Goal: Information Seeking & Learning: Learn about a topic

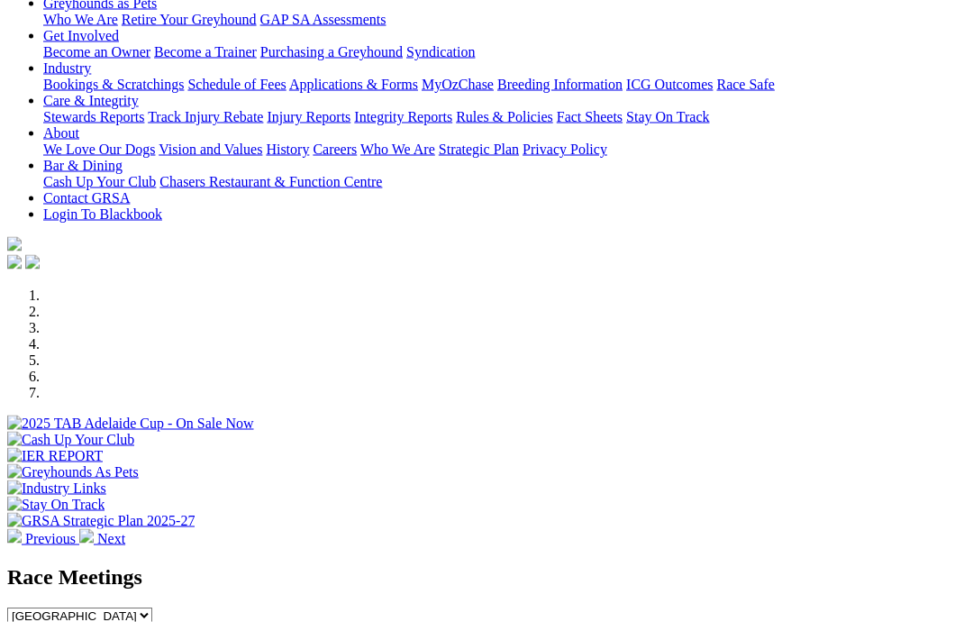
scroll to position [355, 0]
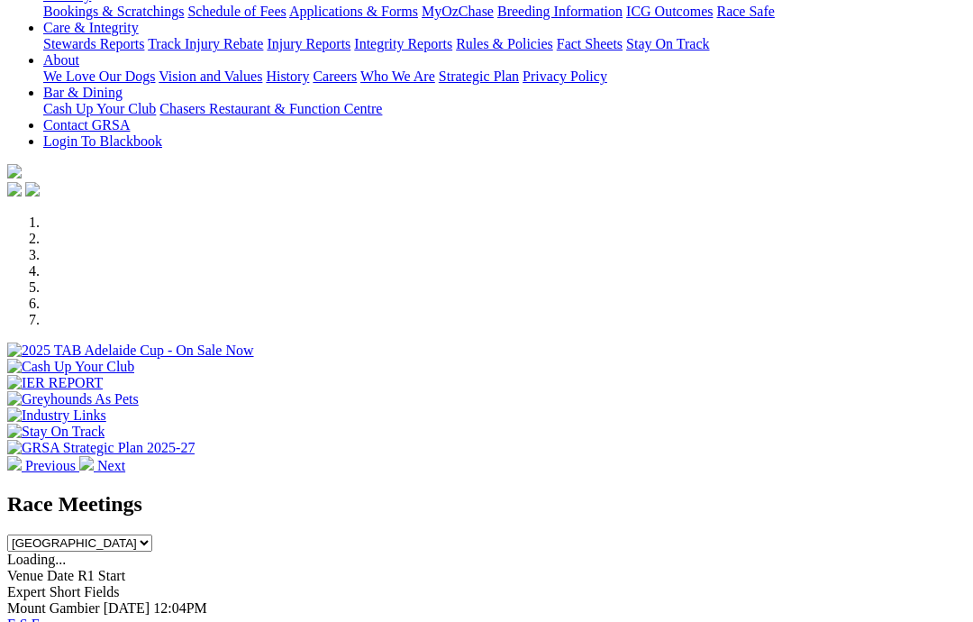
click at [40, 616] on link "F" at bounding box center [36, 623] width 8 height 15
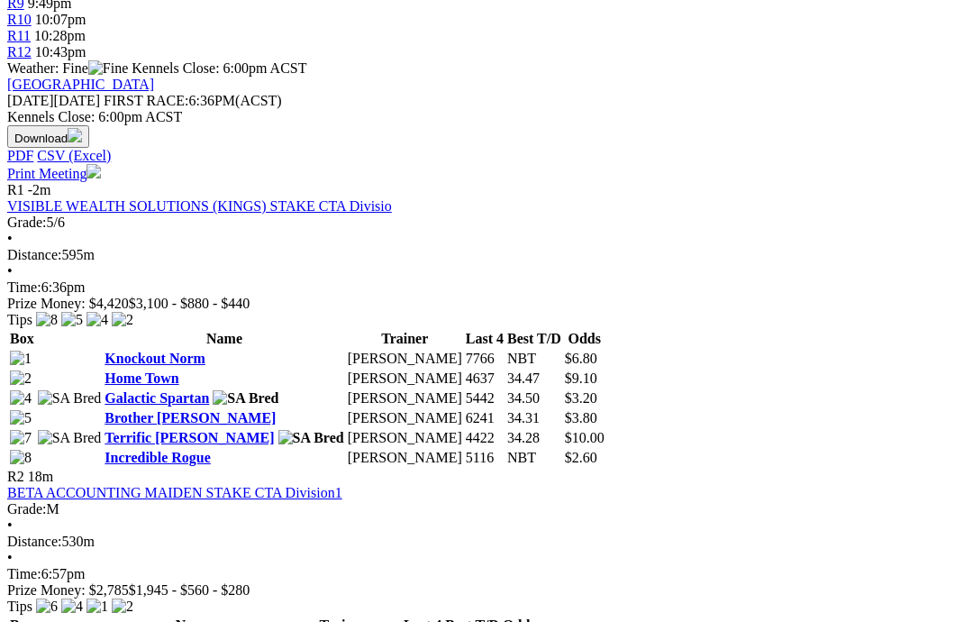
scroll to position [784, 0]
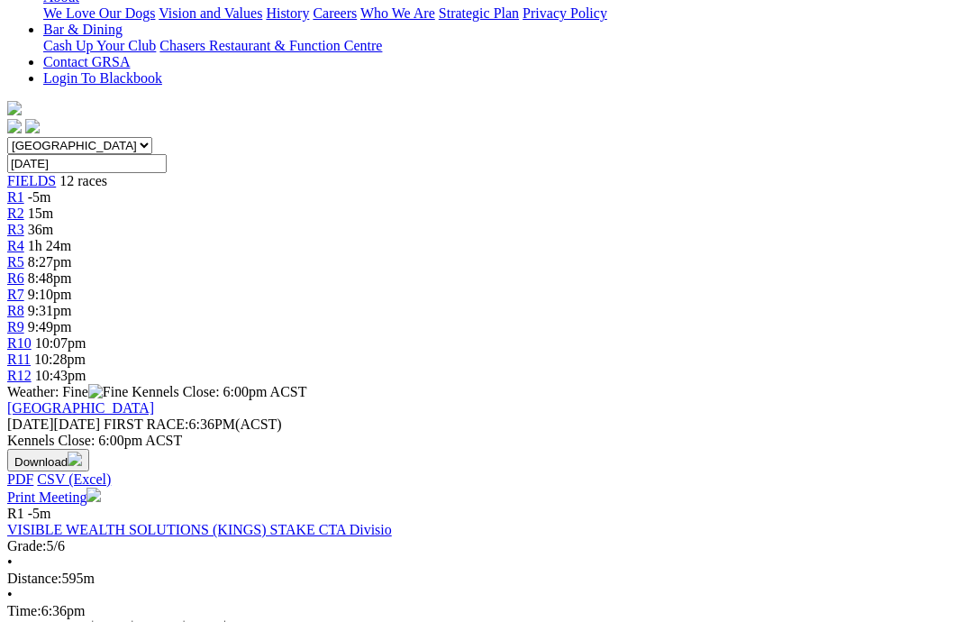
scroll to position [399, 0]
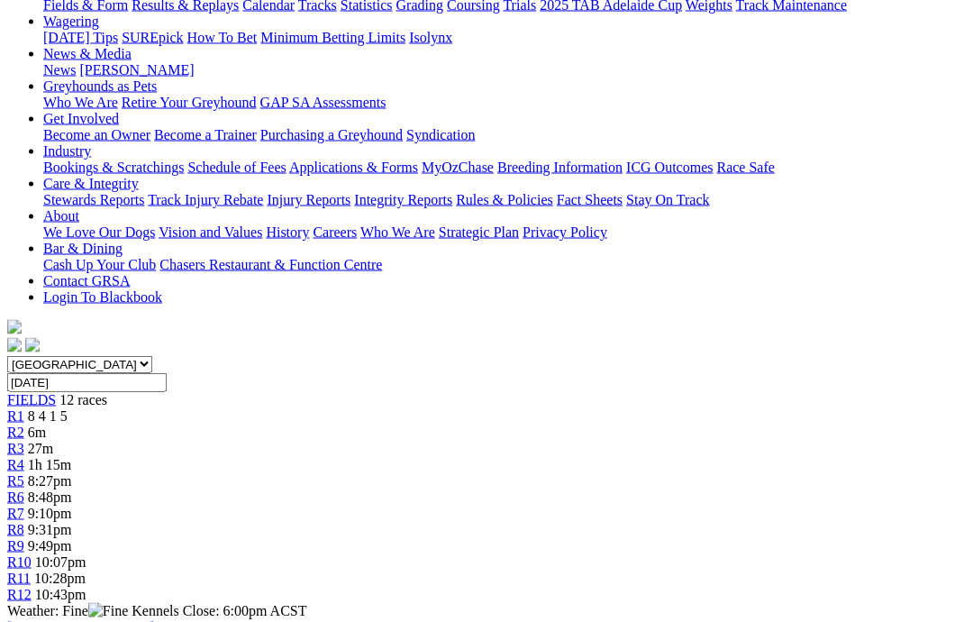
scroll to position [233, 0]
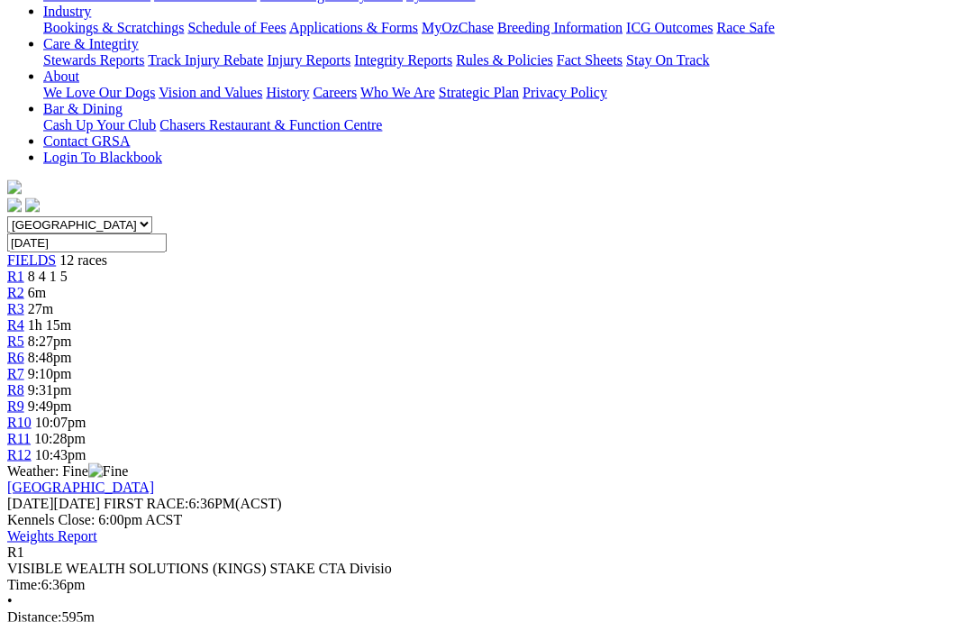
scroll to position [372, 0]
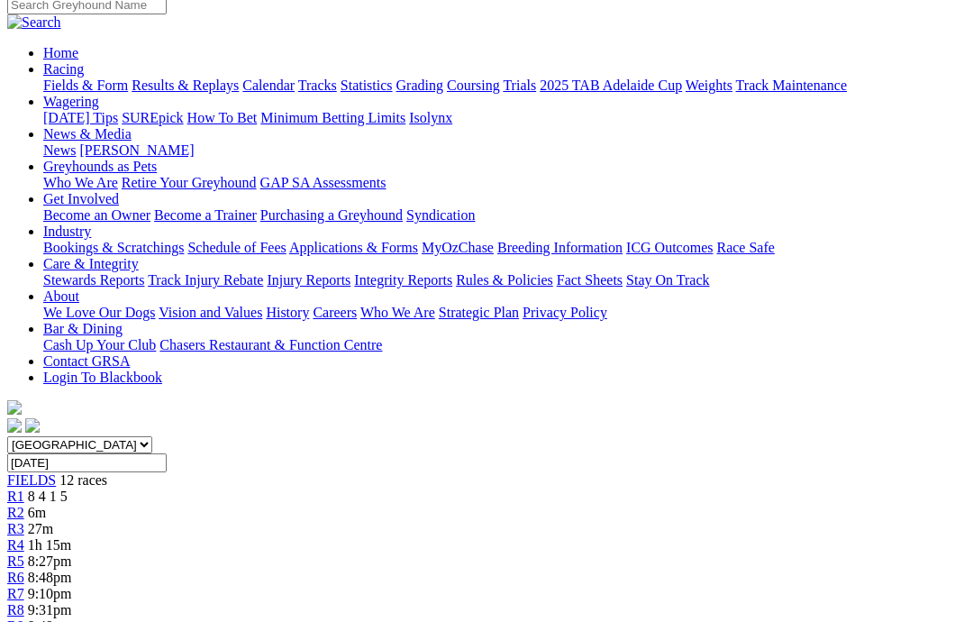
scroll to position [115, 0]
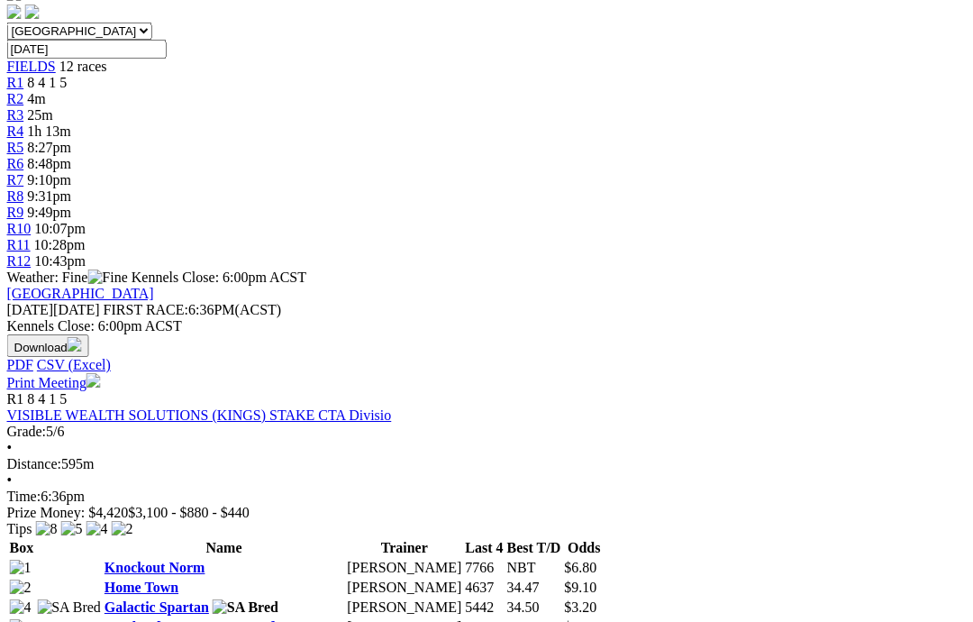
scroll to position [484, 0]
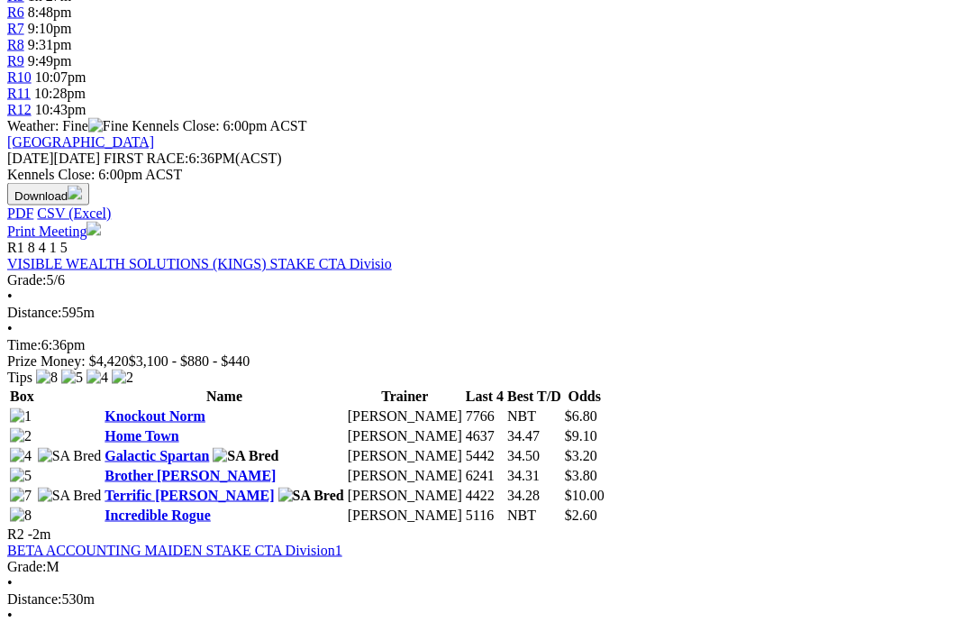
scroll to position [732, 0]
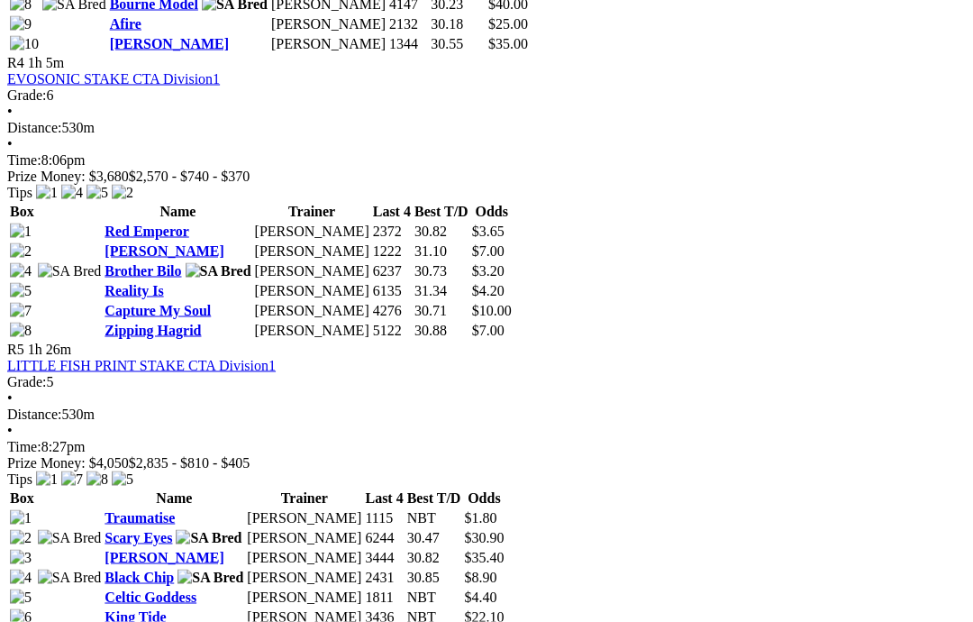
scroll to position [1821, 0]
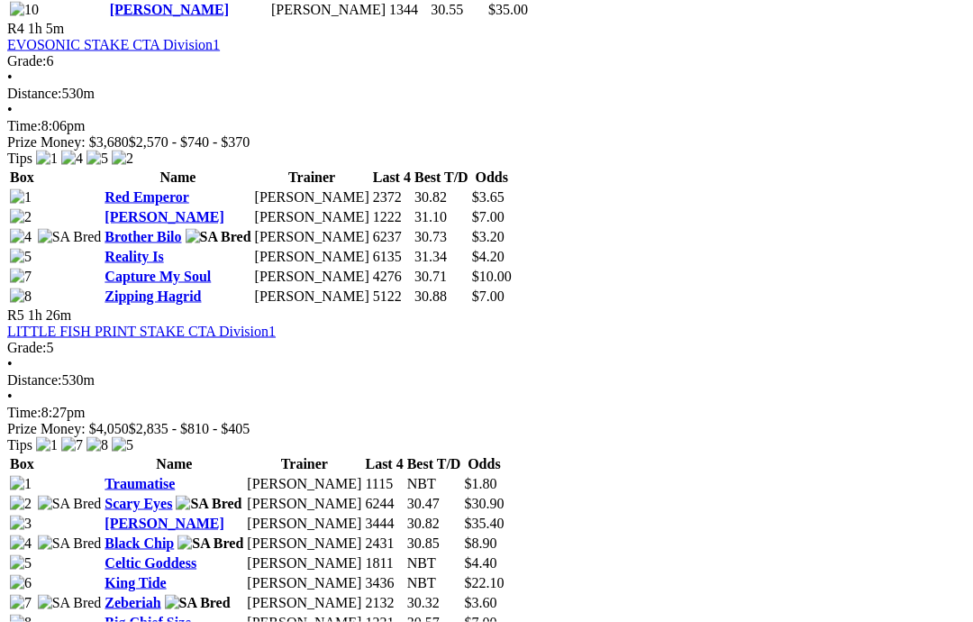
scroll to position [1868, 0]
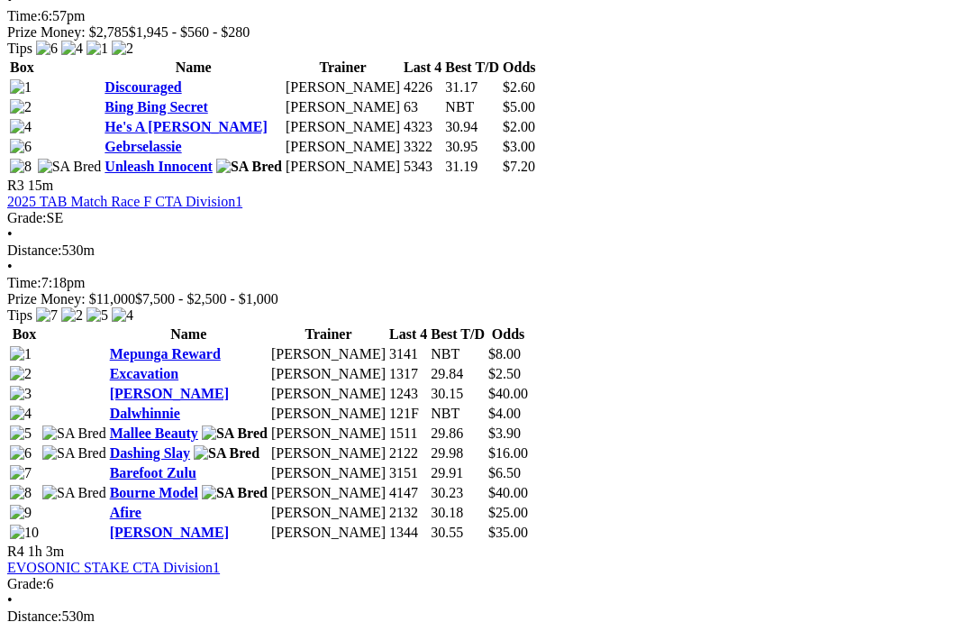
scroll to position [1316, 0]
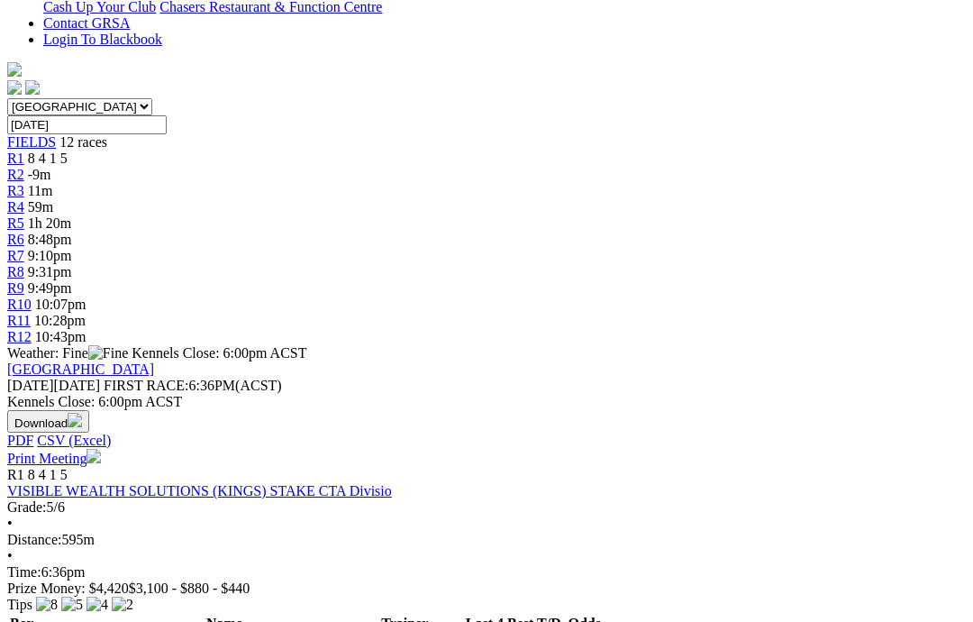
scroll to position [523, 0]
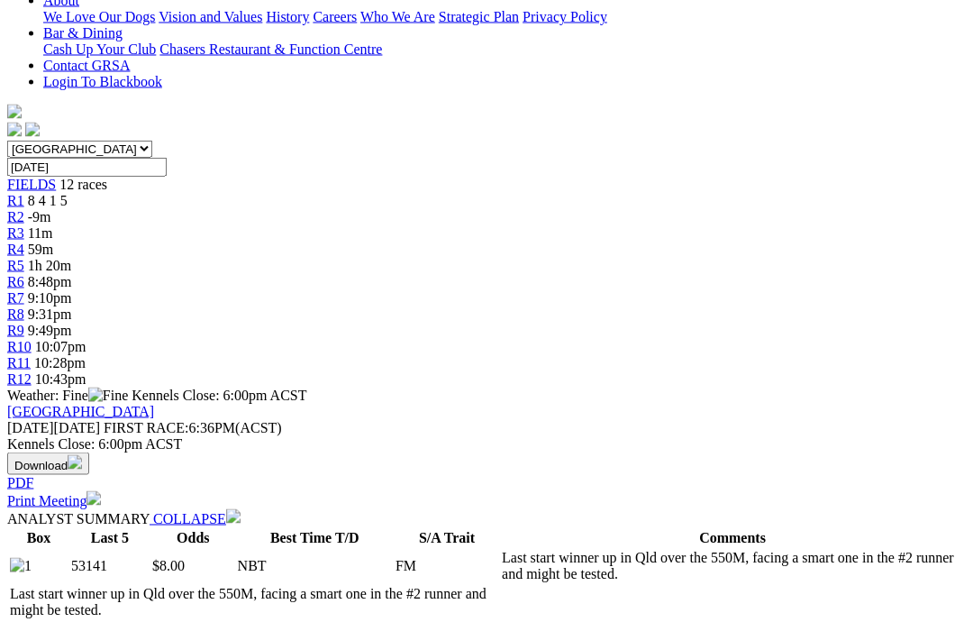
scroll to position [439, 0]
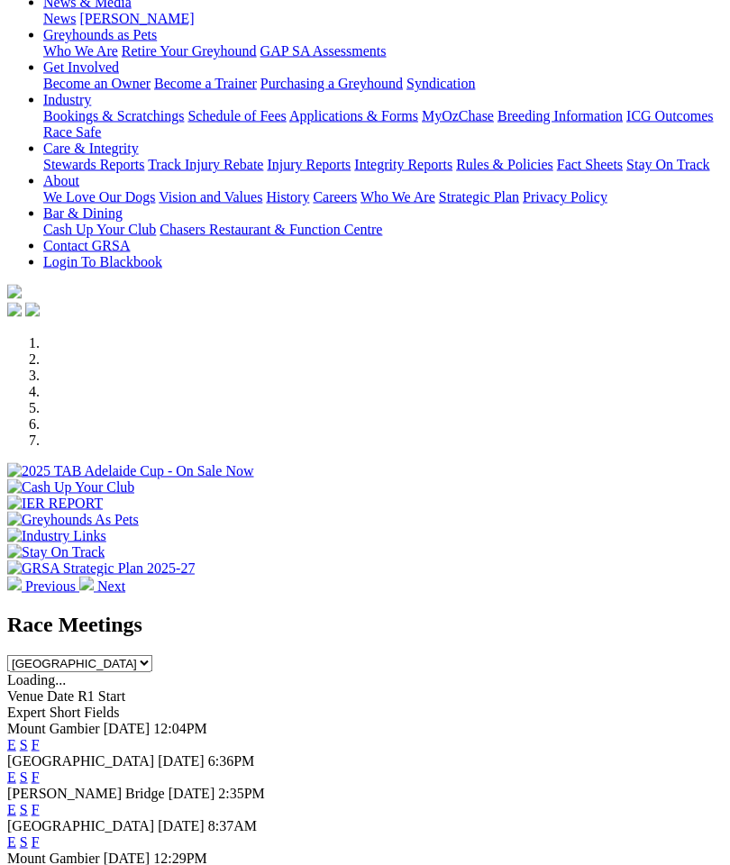
scroll to position [268, 0]
click at [40, 769] on link "F" at bounding box center [36, 776] width 8 height 15
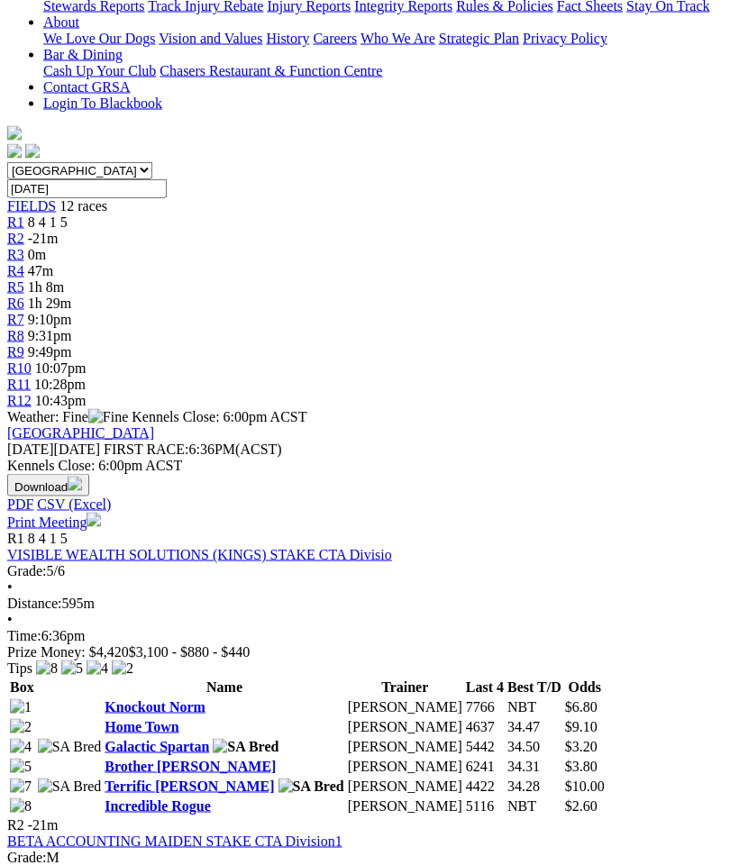
scroll to position [459, 0]
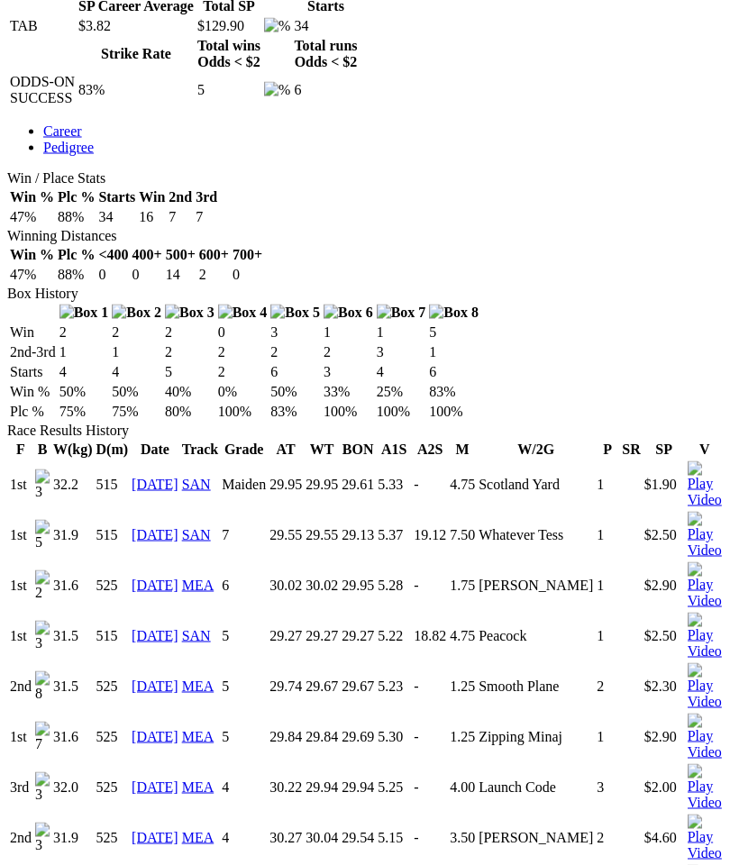
scroll to position [923, 0]
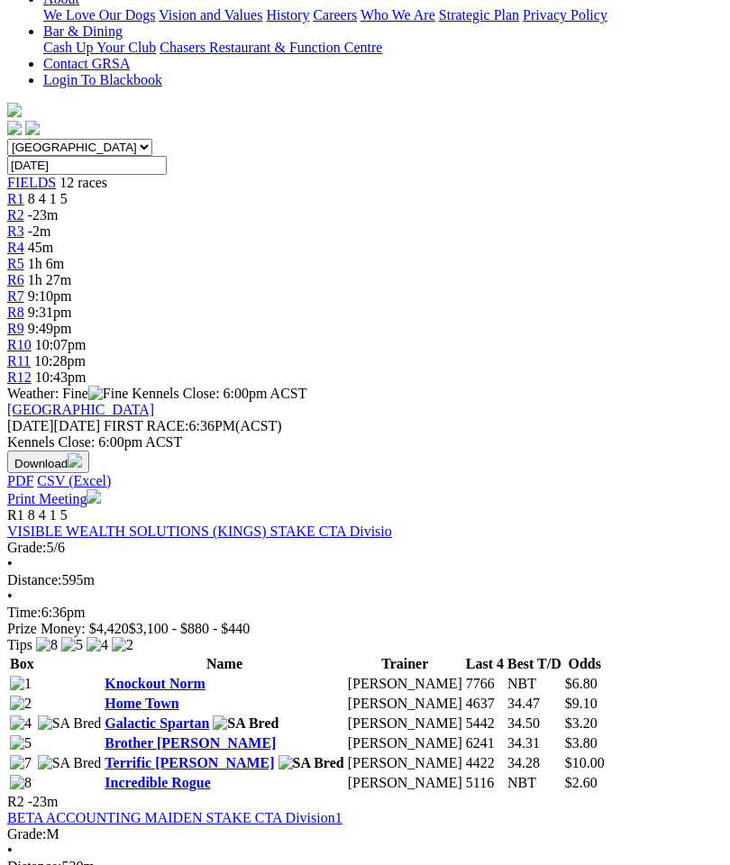
scroll to position [535, 0]
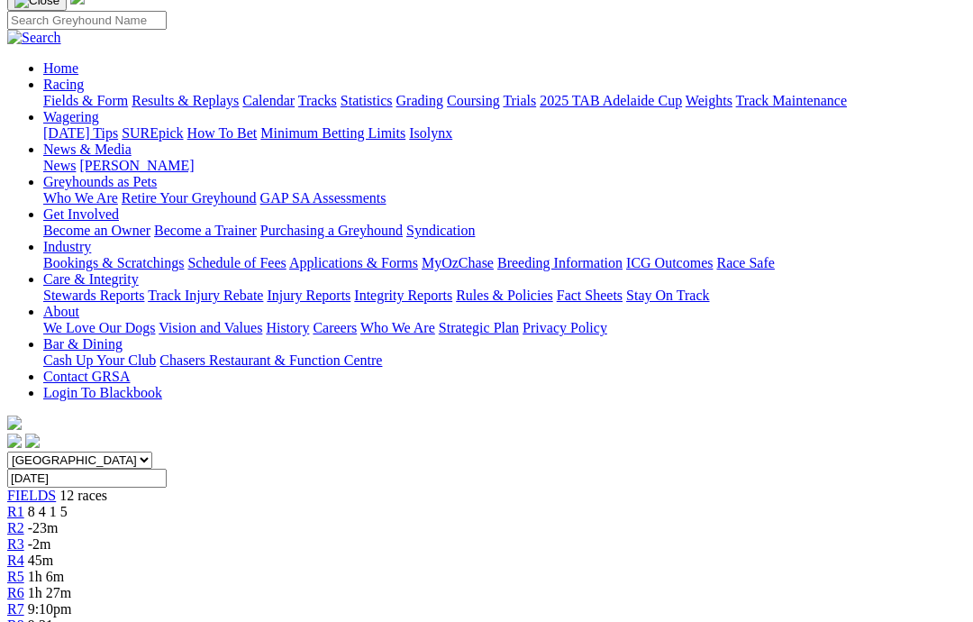
scroll to position [123, 0]
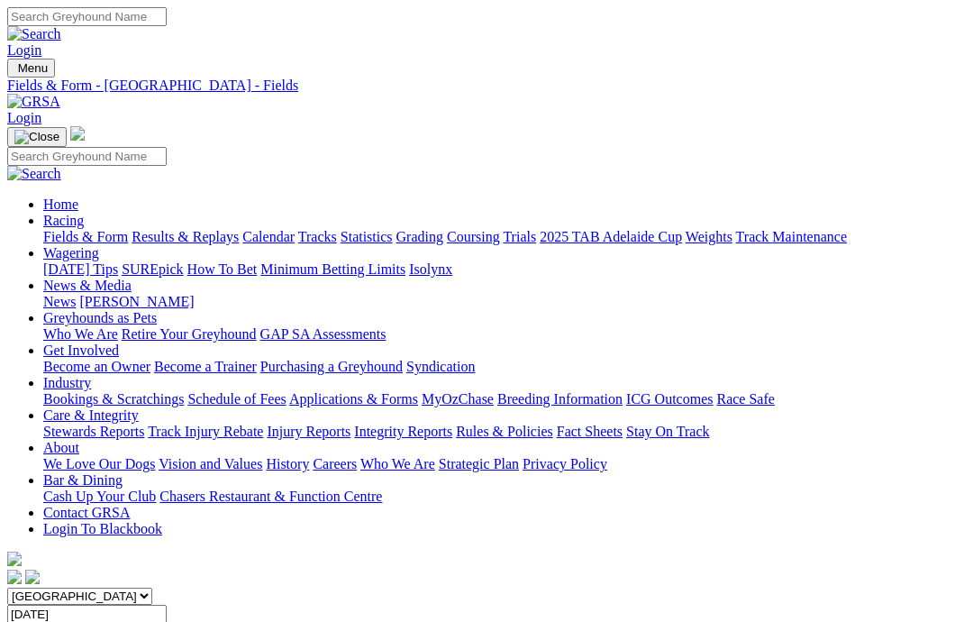
click at [132, 278] on link "News & Media" at bounding box center [87, 285] width 88 height 15
click at [76, 294] on link "News" at bounding box center [59, 301] width 32 height 15
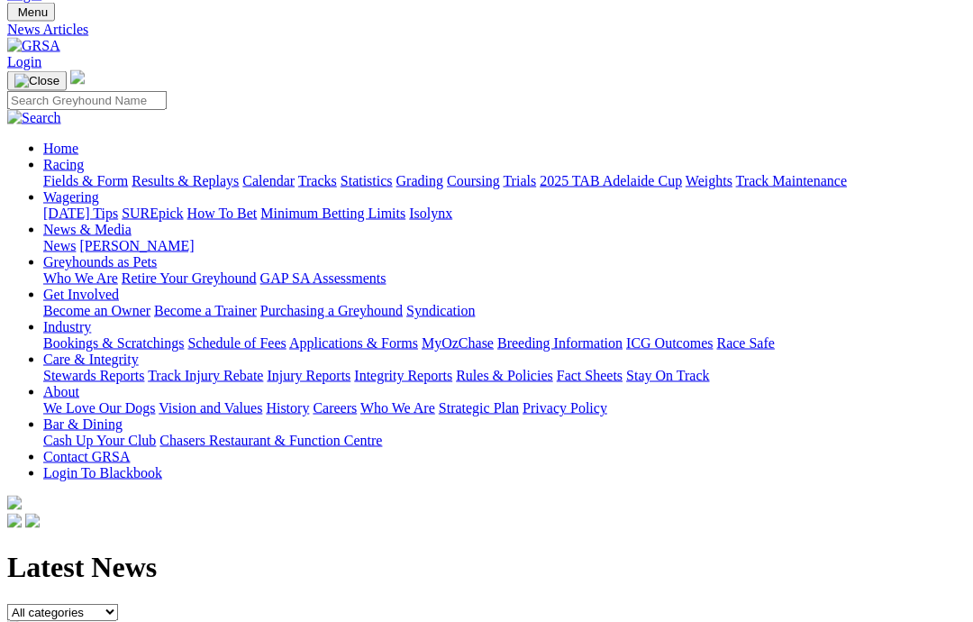
scroll to position [58, 0]
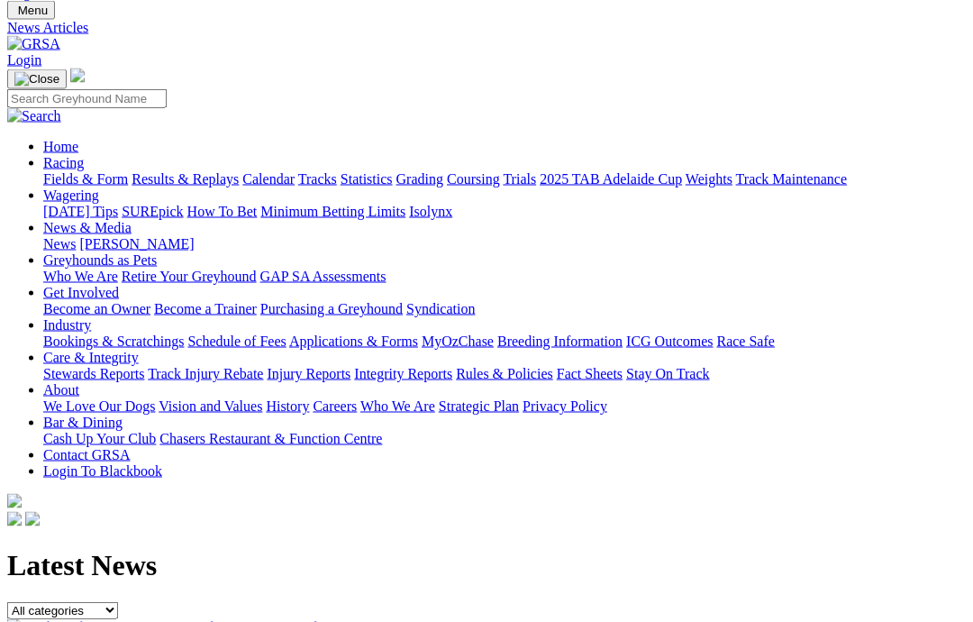
click at [112, 619] on img at bounding box center [166, 627] width 318 height 16
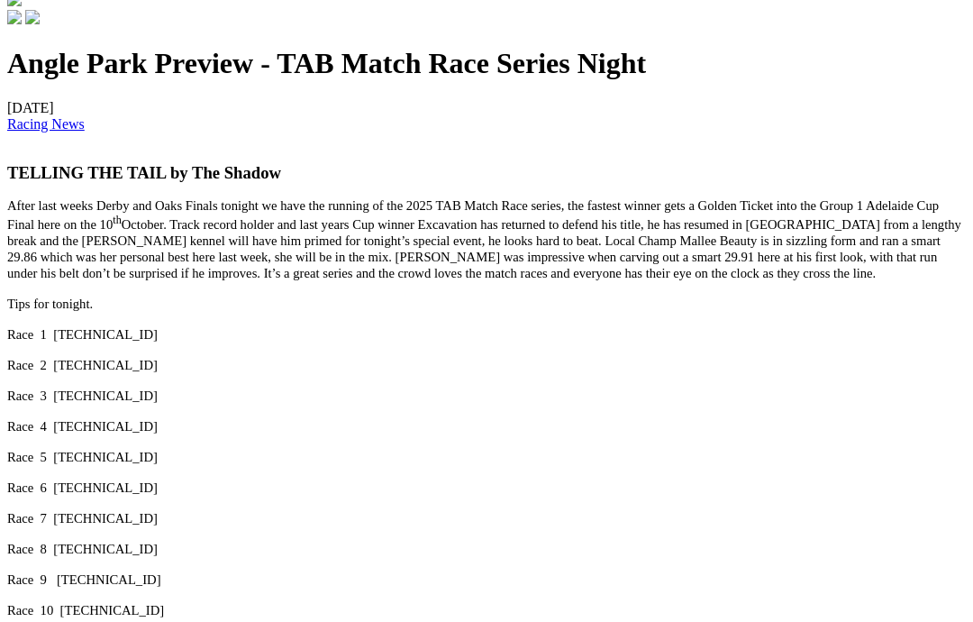
scroll to position [547, 0]
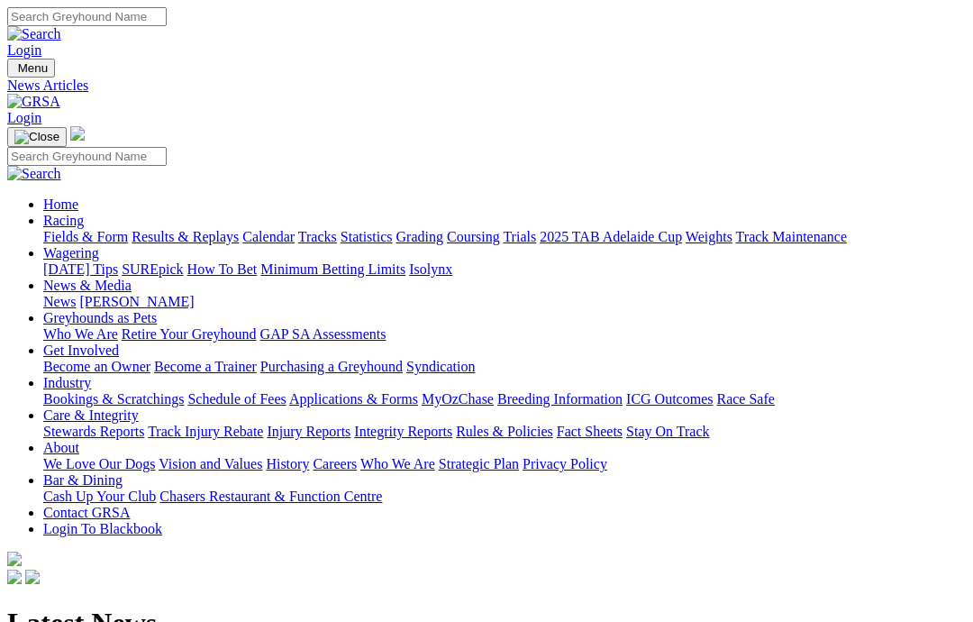
click at [139, 407] on link "Care & Integrity" at bounding box center [91, 414] width 96 height 15
click at [553, 424] on link "Rules & Policies" at bounding box center [504, 431] width 97 height 15
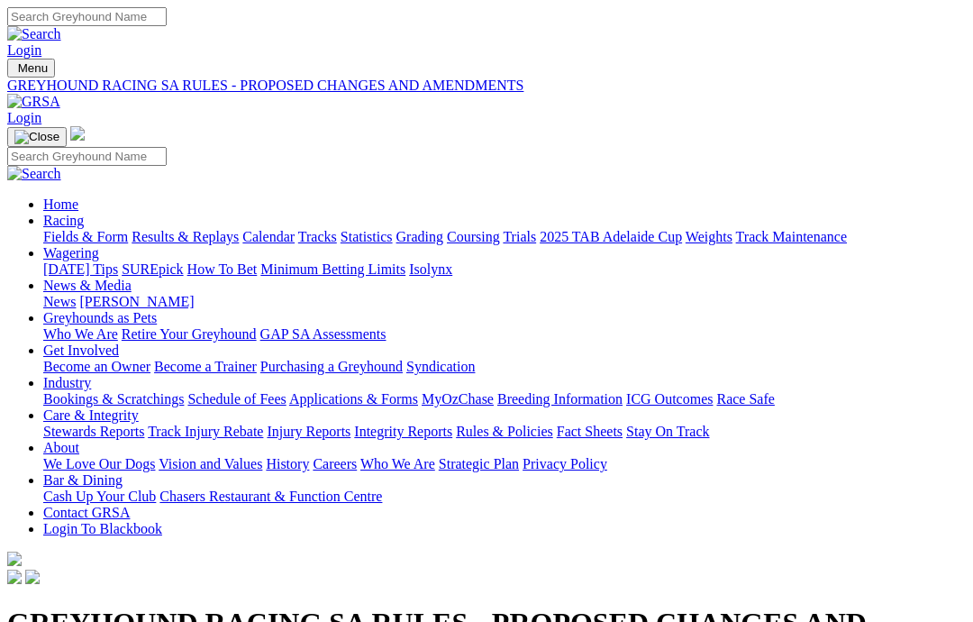
click at [452, 424] on link "Integrity Reports" at bounding box center [403, 431] width 98 height 15
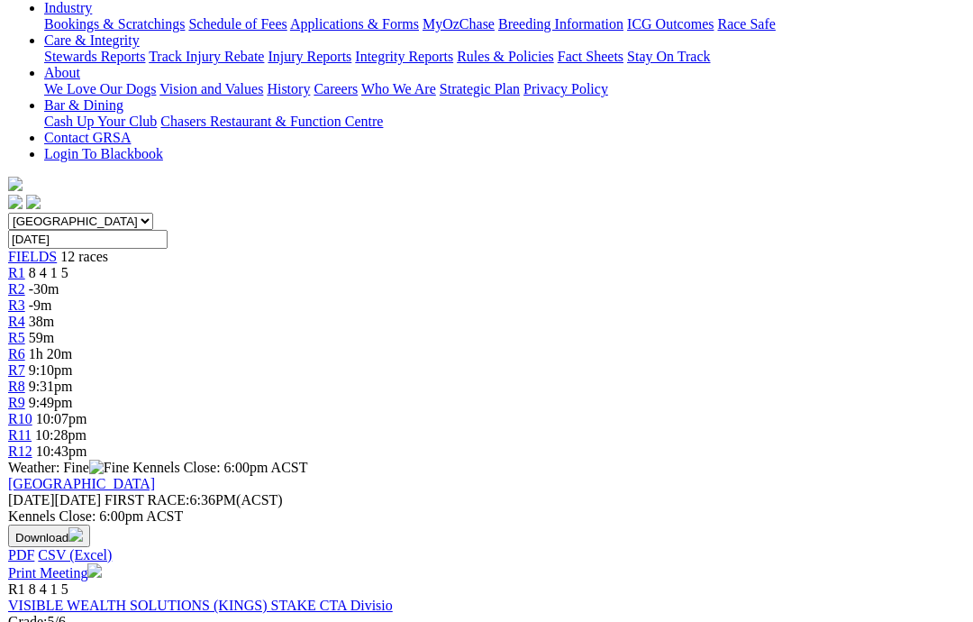
scroll to position [374, 0]
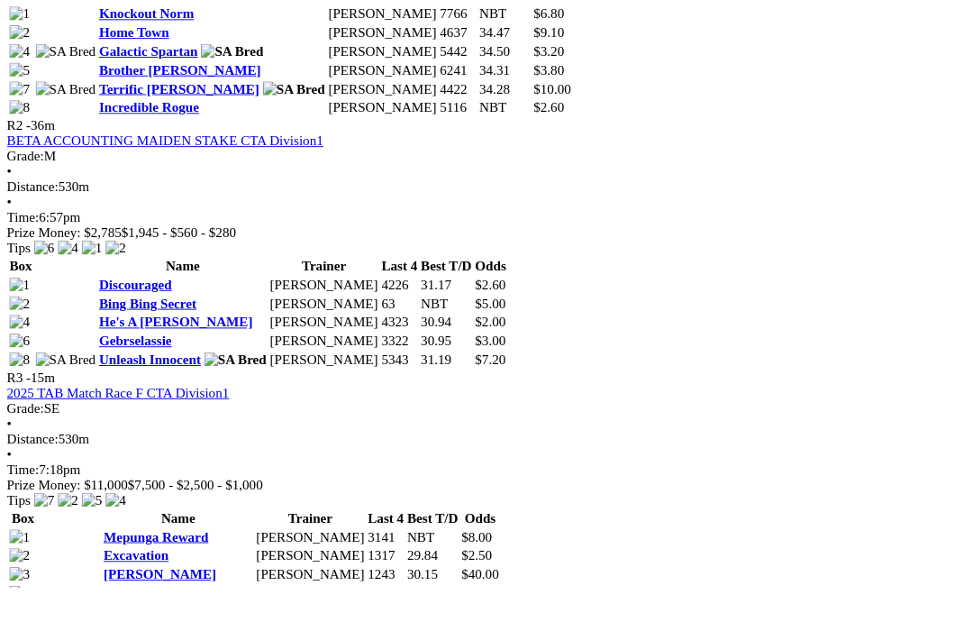
scroll to position [1118, 0]
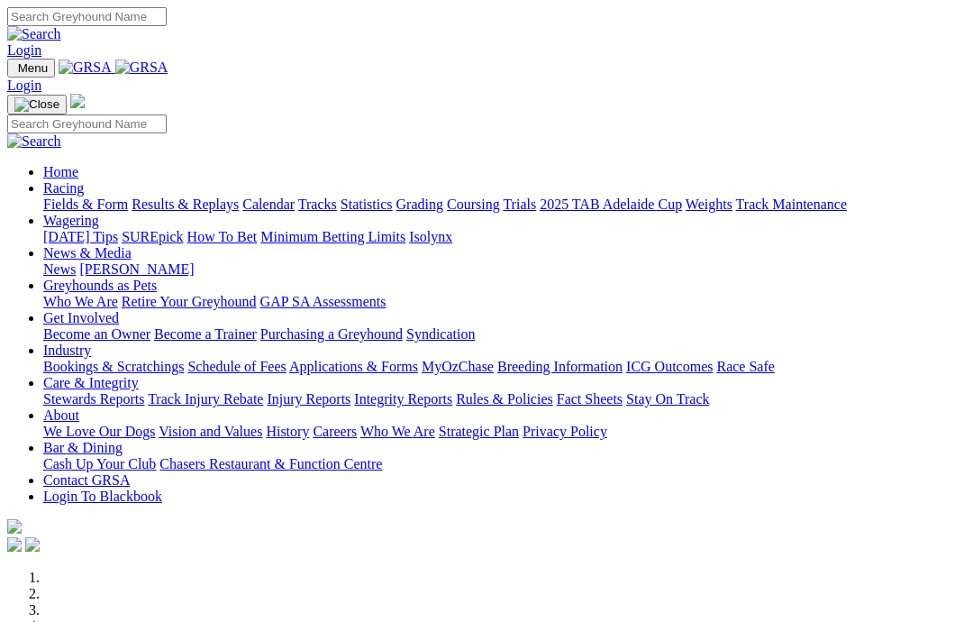
scroll to position [551, -41]
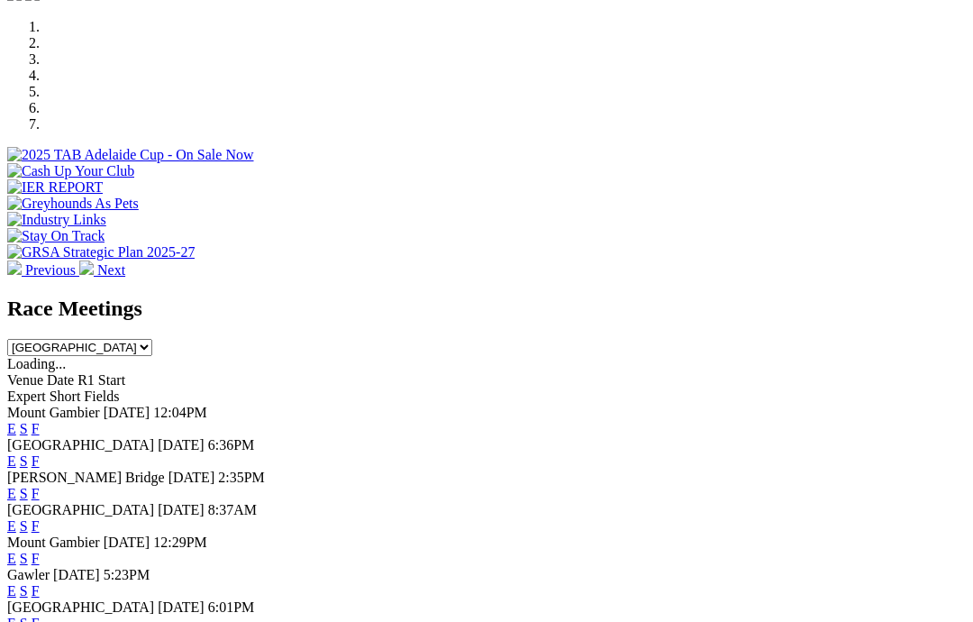
click at [40, 616] on link "F" at bounding box center [36, 623] width 8 height 15
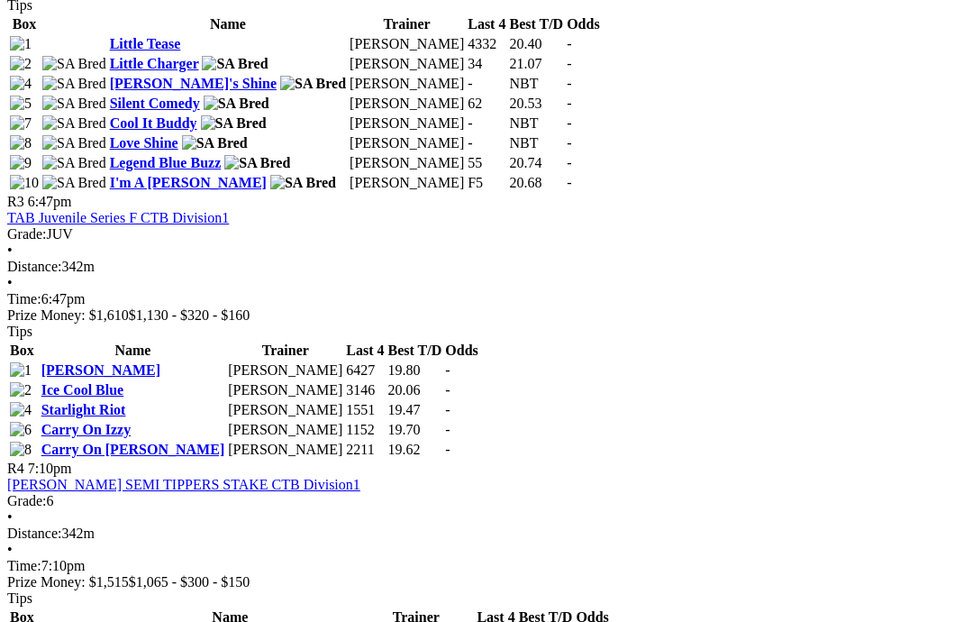
scroll to position [1264, 0]
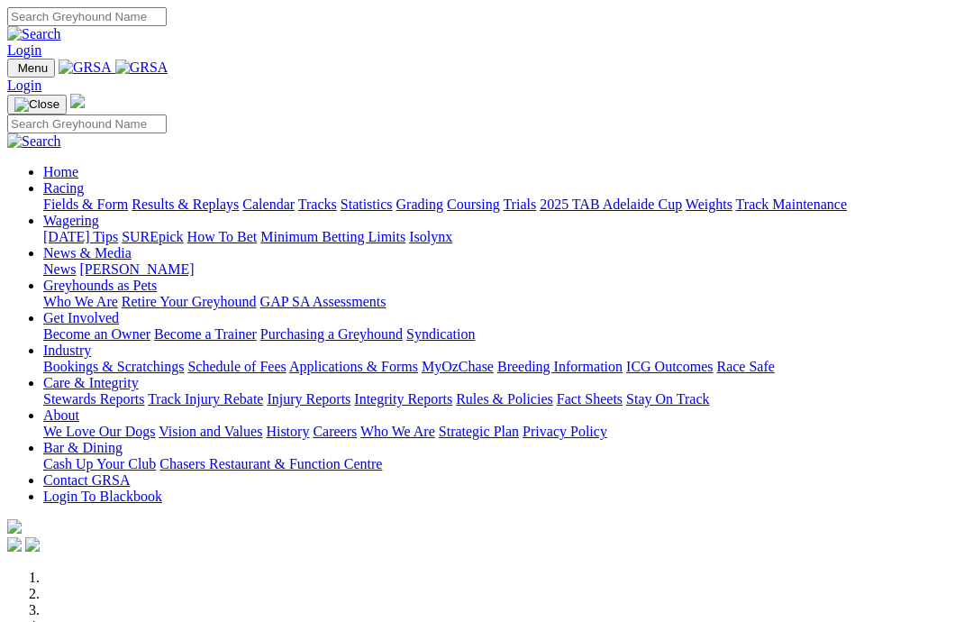
scroll to position [623, 0]
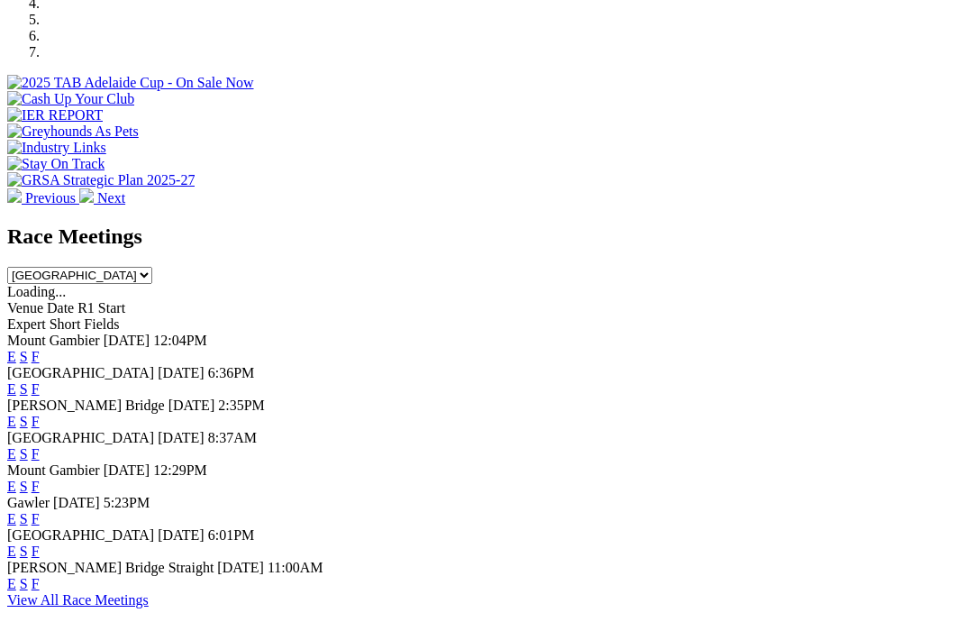
click at [40, 576] on link "F" at bounding box center [36, 583] width 8 height 15
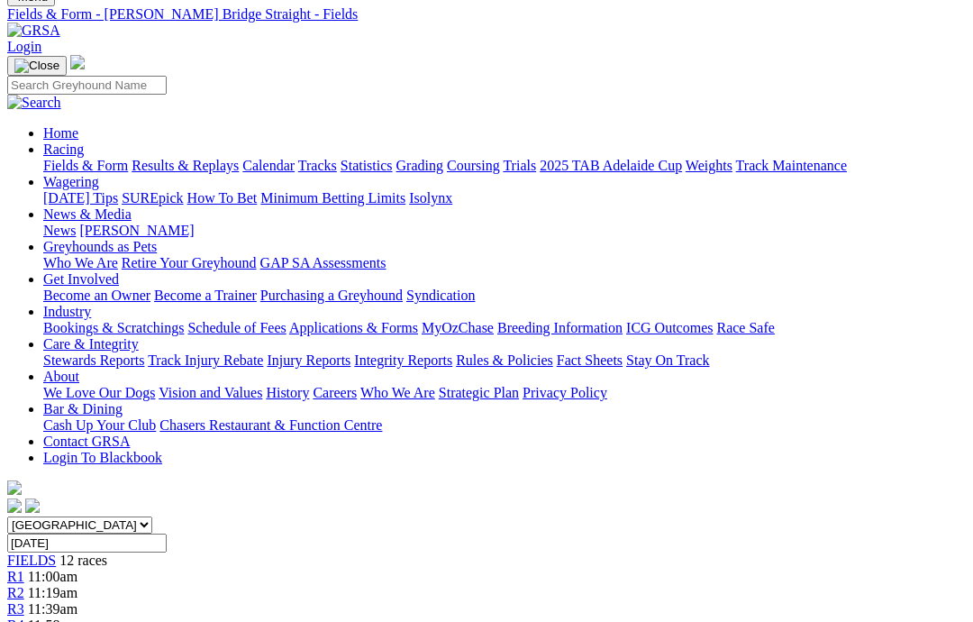
scroll to position [42, 0]
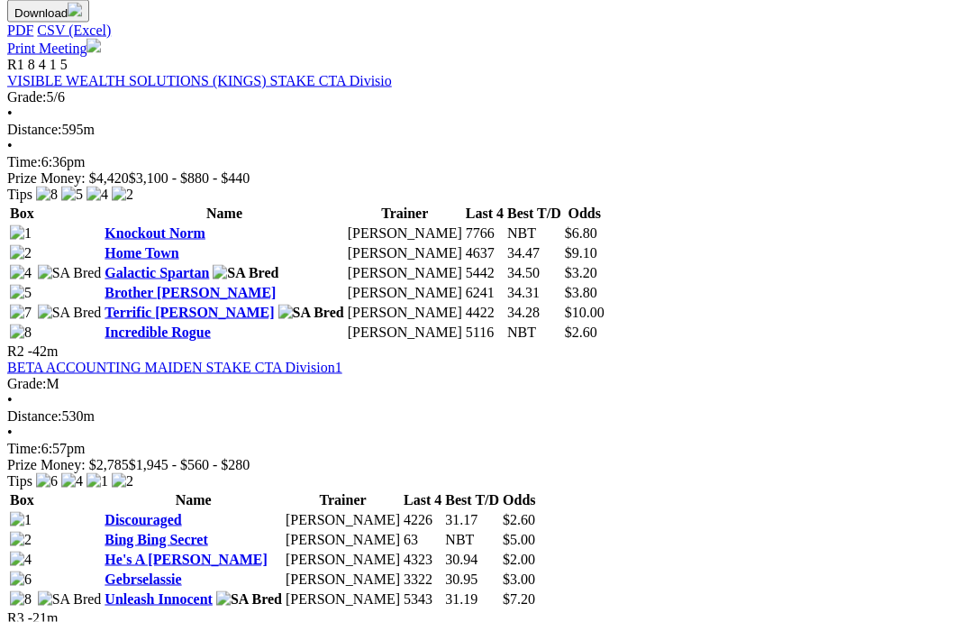
scroll to position [900, 1]
